Goal: Task Accomplishment & Management: Manage account settings

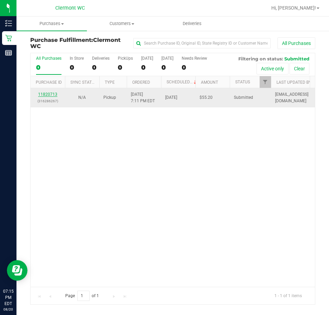
click at [47, 95] on link "11820713" at bounding box center [47, 94] width 19 height 5
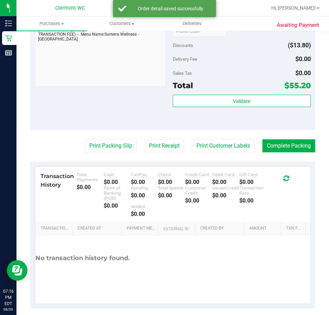
scroll to position [323, 0]
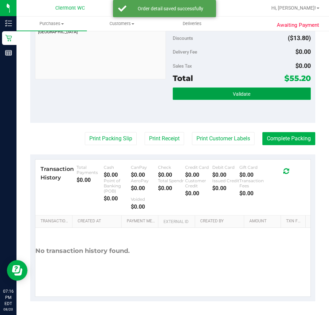
click at [229, 90] on button "Validate" at bounding box center [242, 93] width 138 height 12
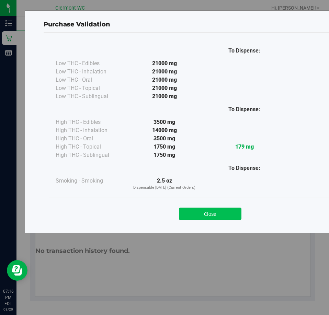
click at [221, 217] on button "Close" at bounding box center [210, 214] width 62 height 12
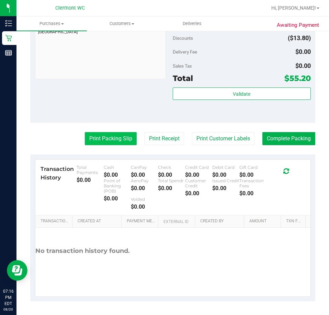
click at [103, 137] on button "Print Packing Slip" at bounding box center [111, 138] width 52 height 13
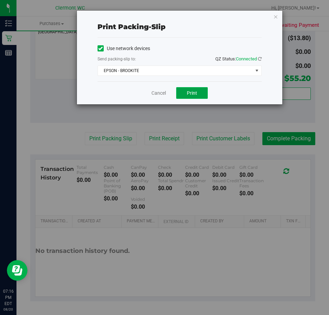
click at [193, 87] on button "Print" at bounding box center [192, 93] width 32 height 12
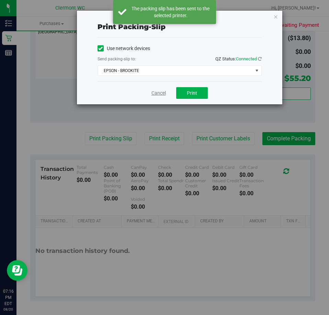
click at [154, 91] on link "Cancel" at bounding box center [158, 93] width 14 height 7
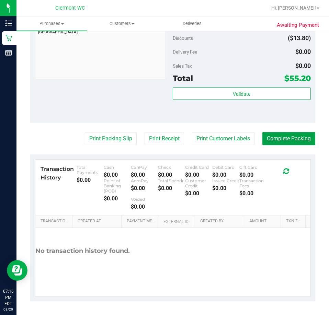
click at [280, 136] on button "Complete Packing" at bounding box center [288, 138] width 53 height 13
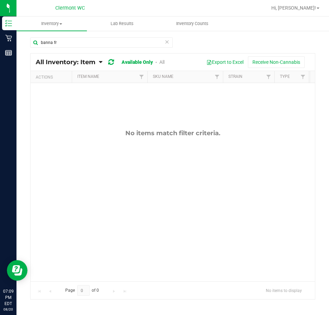
type input "banna fr"
click at [217, 42] on div "banna fr" at bounding box center [172, 45] width 285 height 16
